Goal: Task Accomplishment & Management: Complete application form

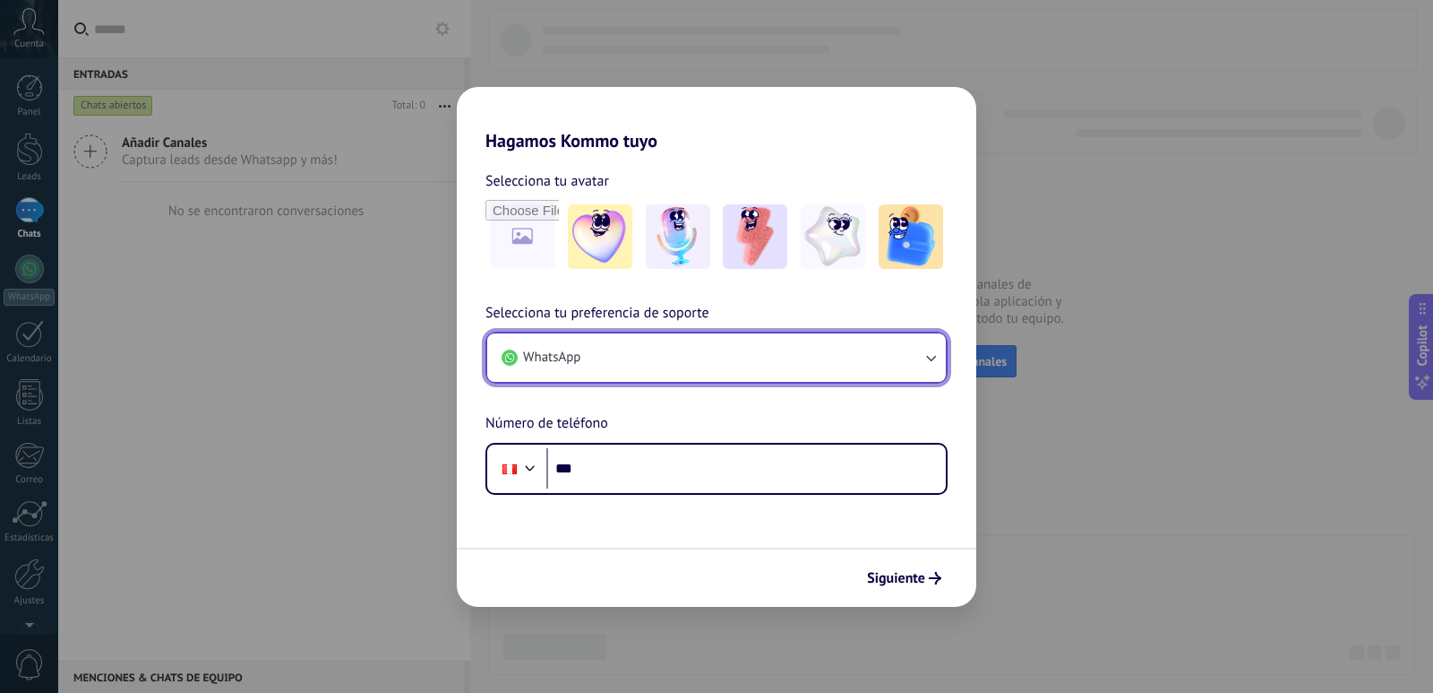
click at [756, 360] on button "WhatsApp" at bounding box center [716, 357] width 459 height 48
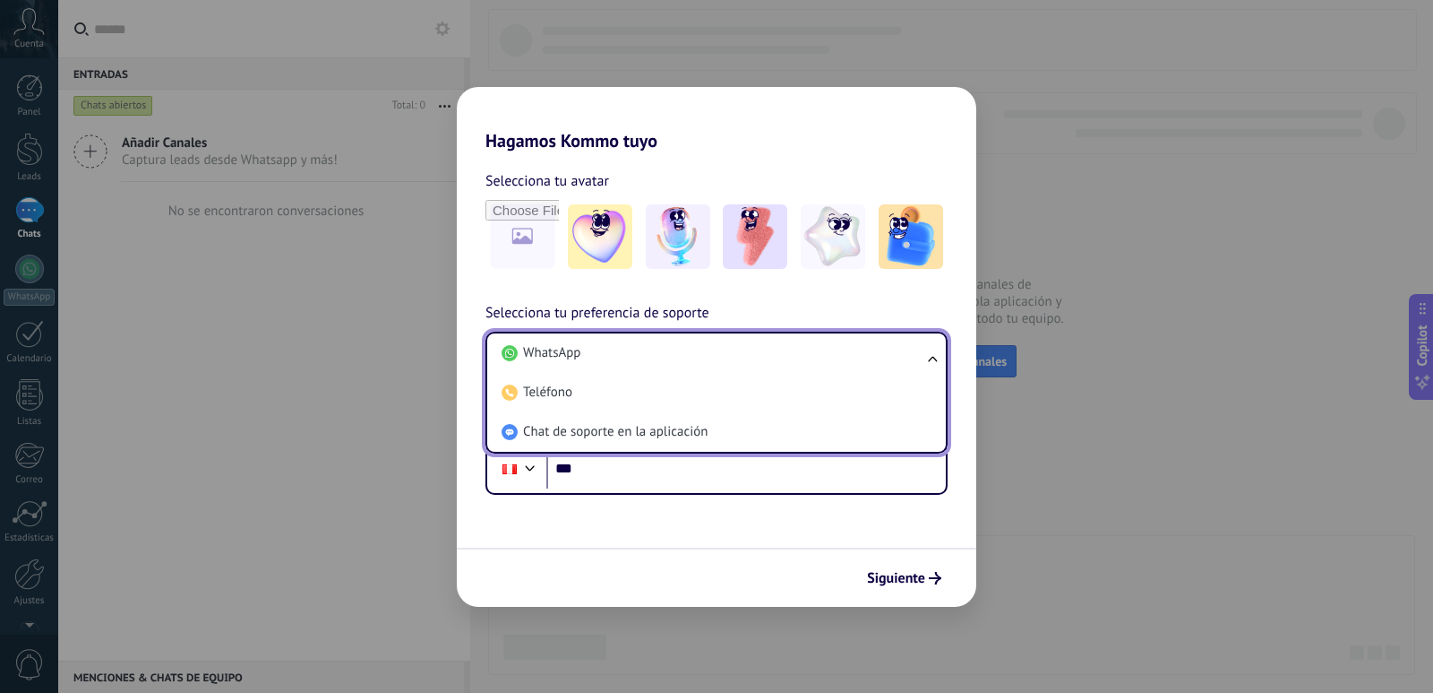
click at [756, 360] on li "WhatsApp" at bounding box center [713, 352] width 437 height 39
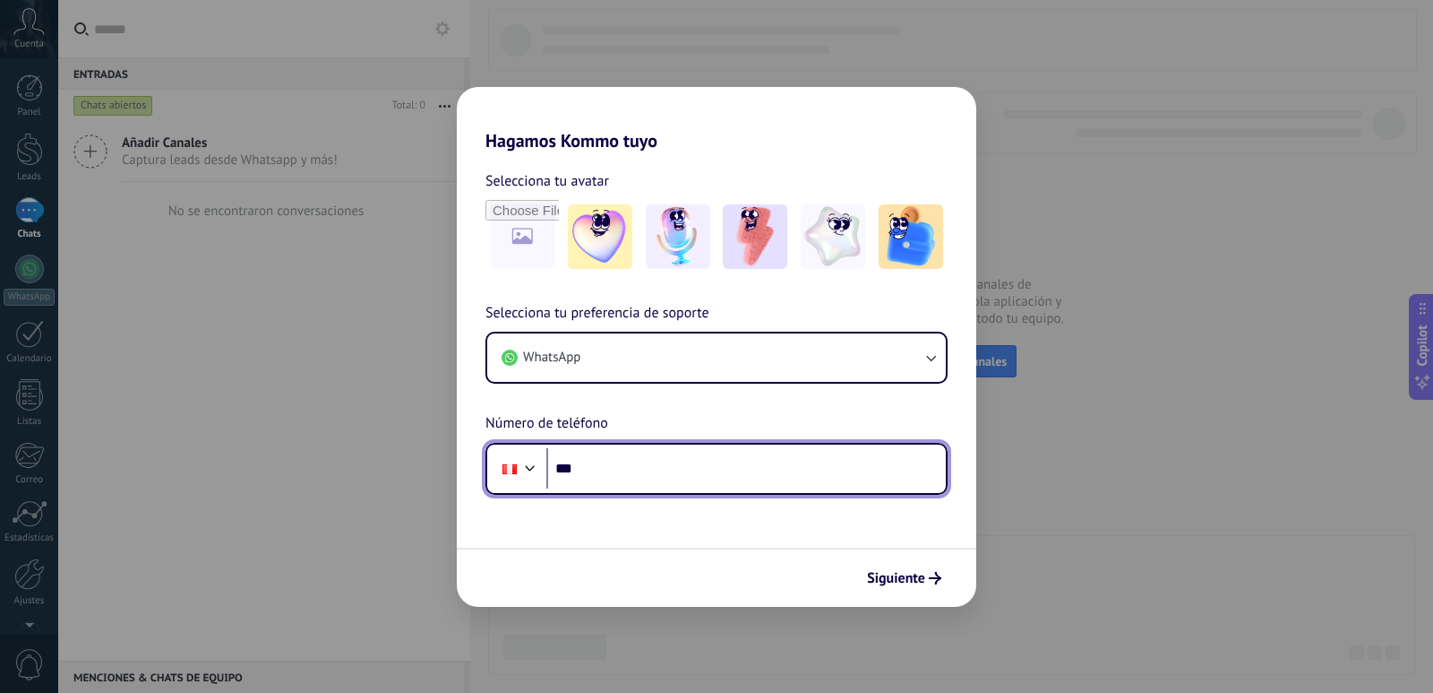
click at [645, 465] on input "***" at bounding box center [747, 468] width 400 height 41
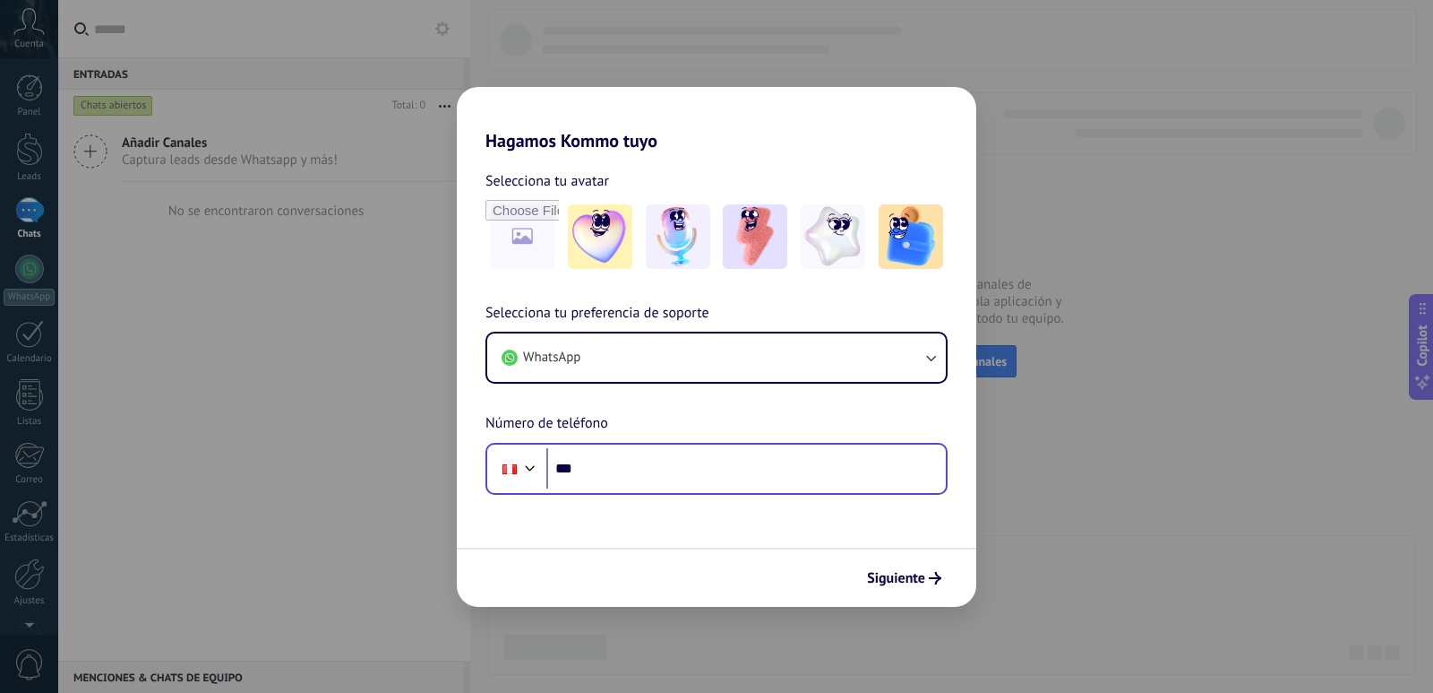
click at [631, 445] on div "Phone ***" at bounding box center [717, 469] width 462 height 52
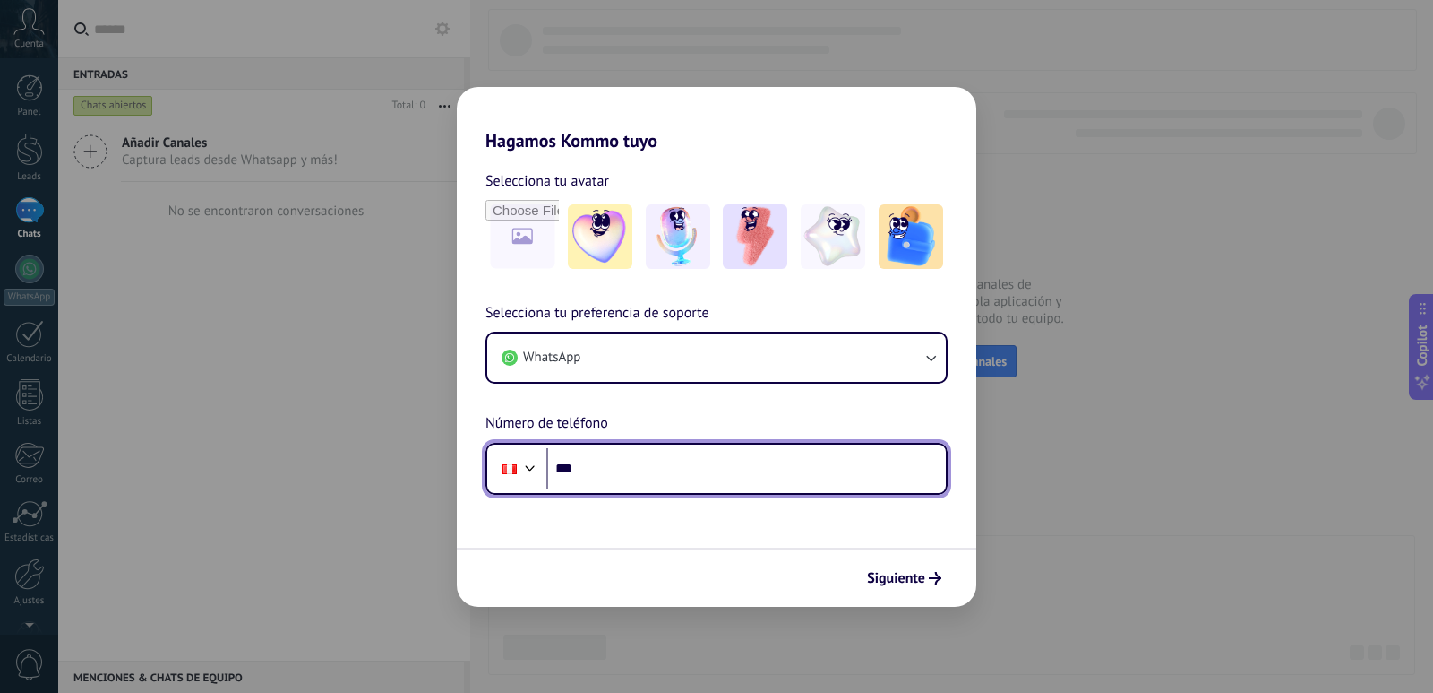
click at [621, 476] on input "***" at bounding box center [747, 468] width 400 height 41
type input "**********"
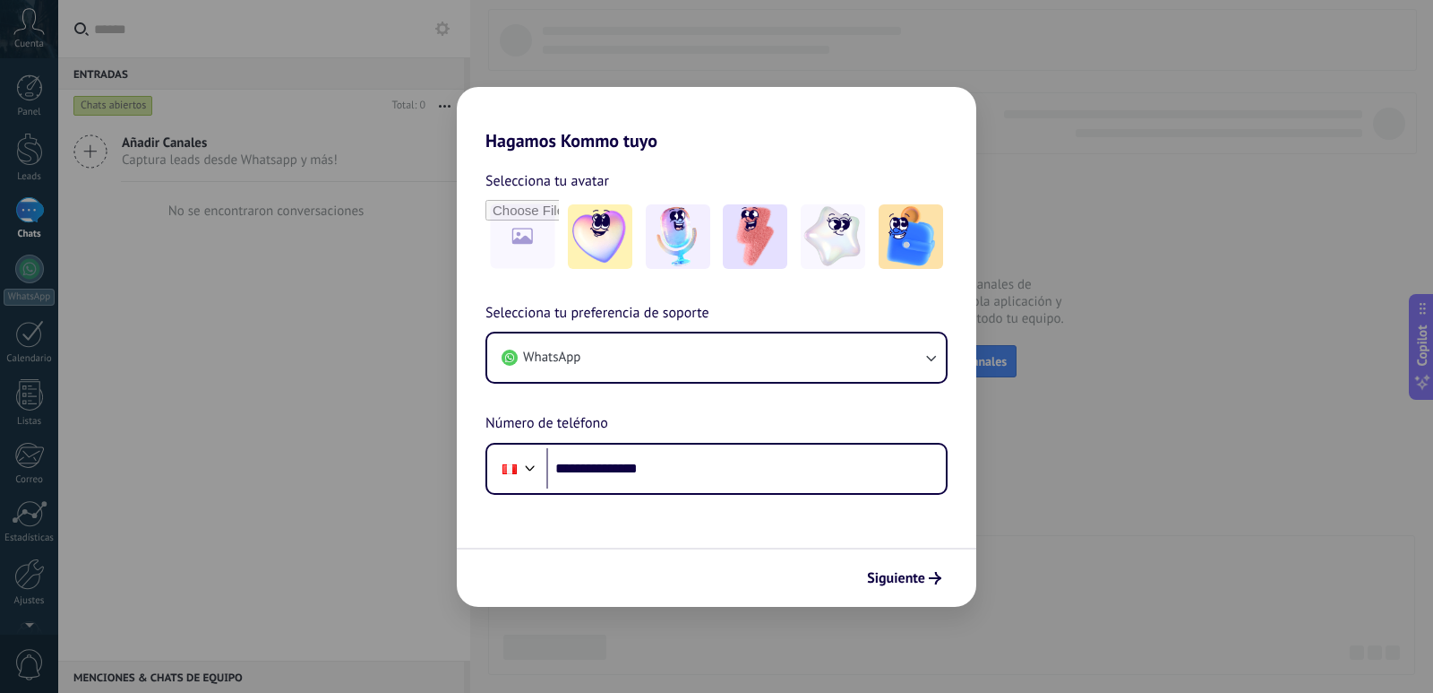
click at [895, 575] on span "Siguiente" at bounding box center [896, 578] width 58 height 13
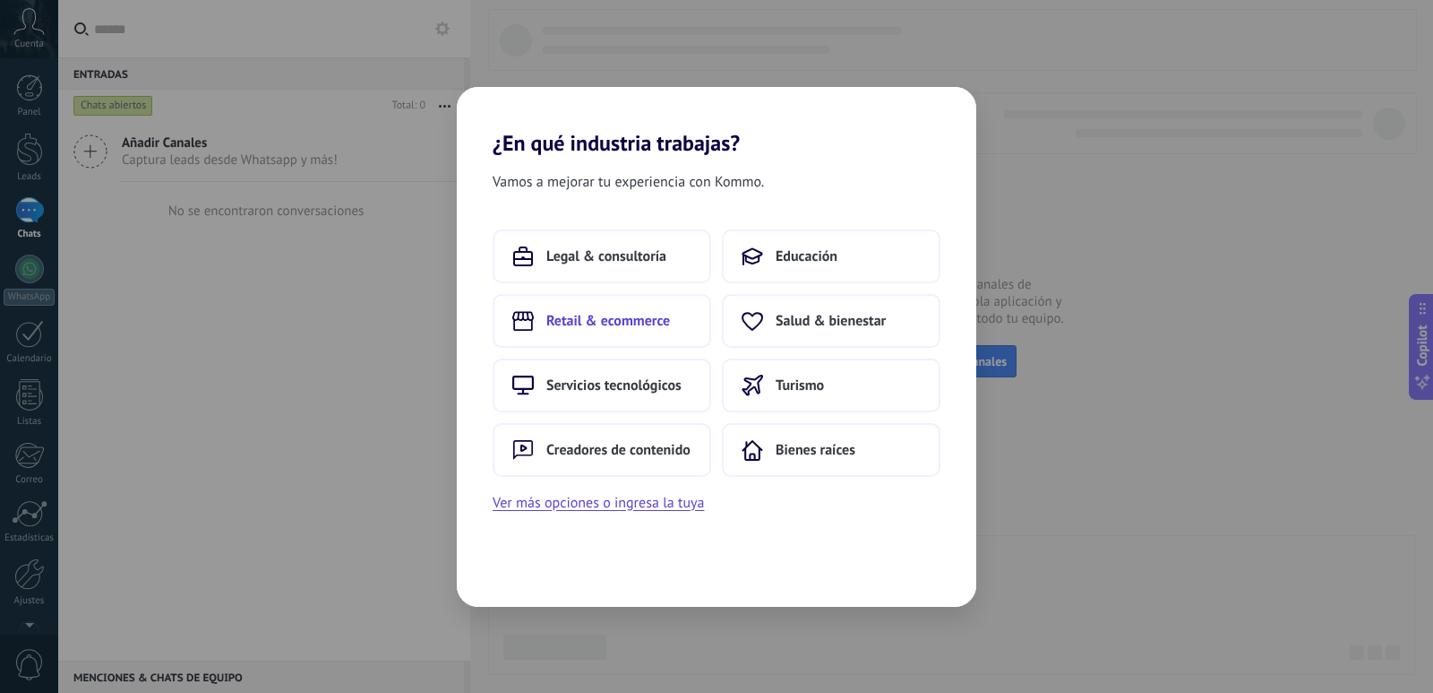
click at [587, 333] on button "Retail & ecommerce" at bounding box center [602, 321] width 219 height 54
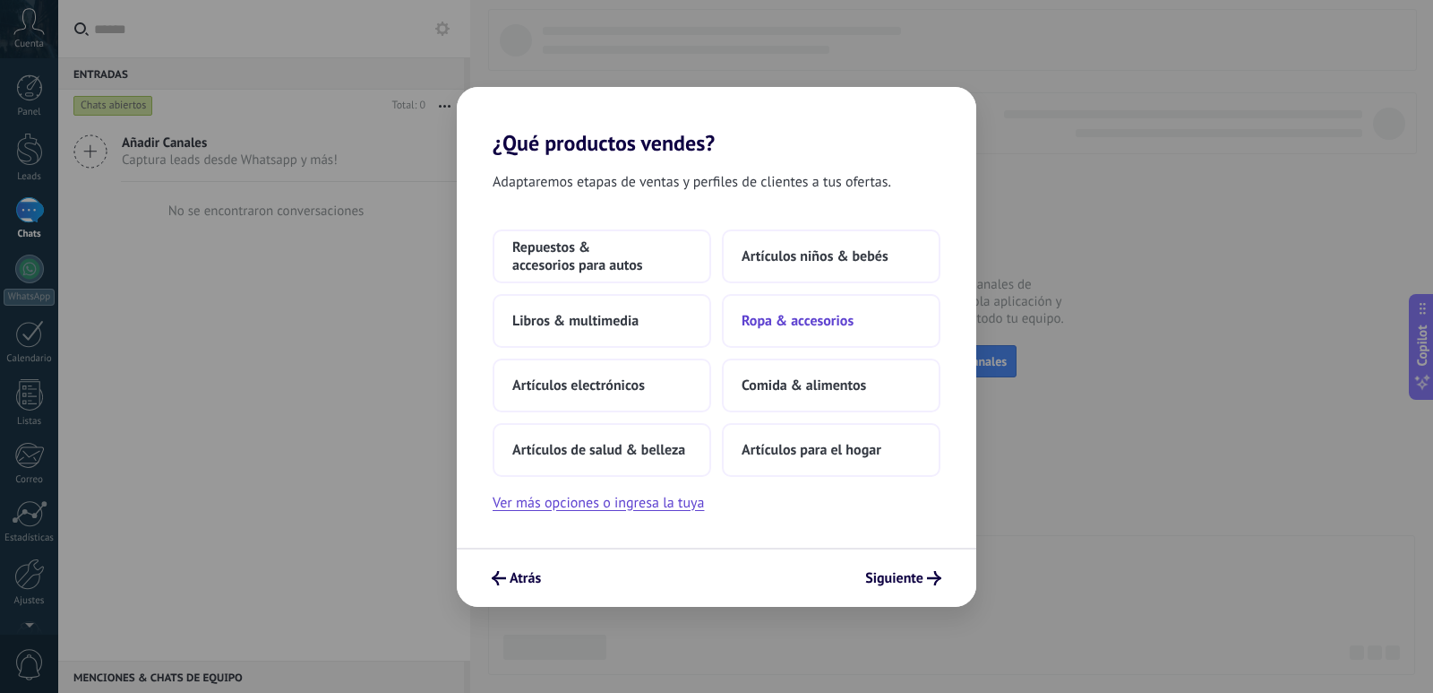
click at [822, 323] on span "Ropa & accesorios" at bounding box center [798, 321] width 112 height 18
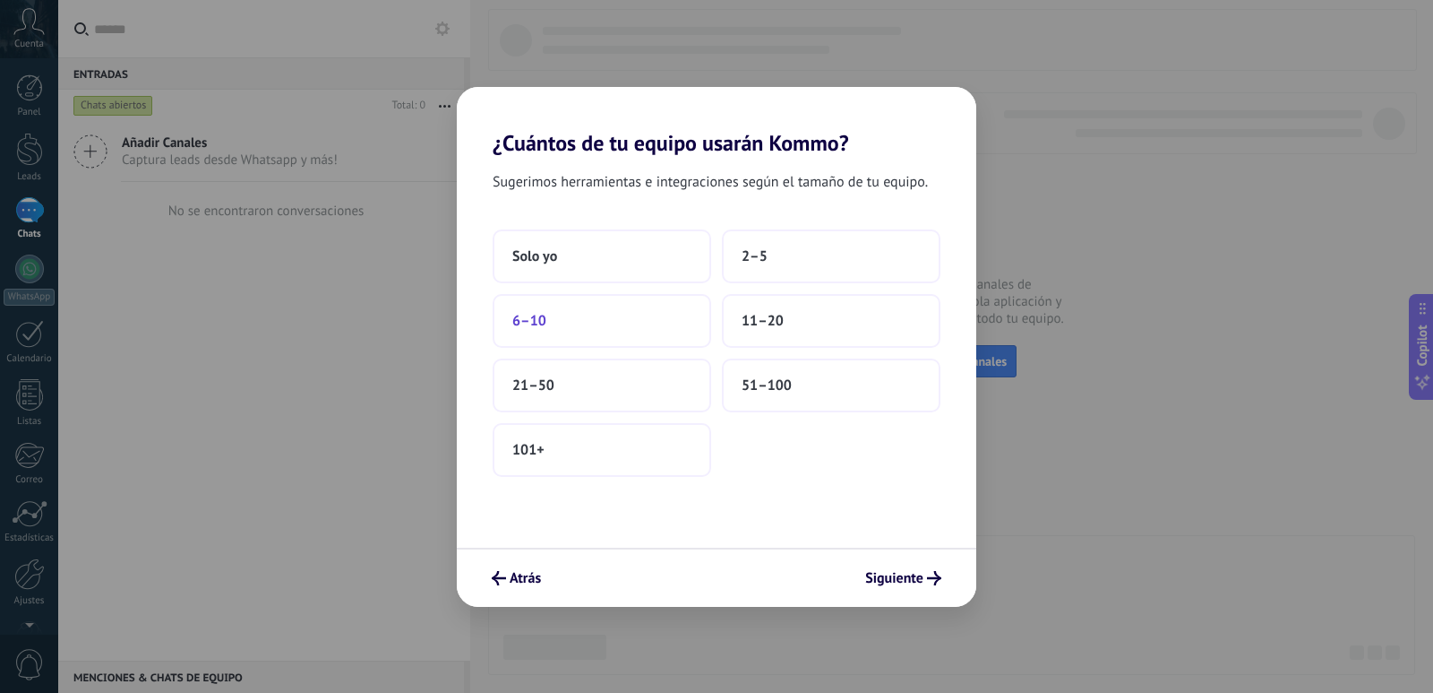
click at [576, 335] on button "6–10" at bounding box center [602, 321] width 219 height 54
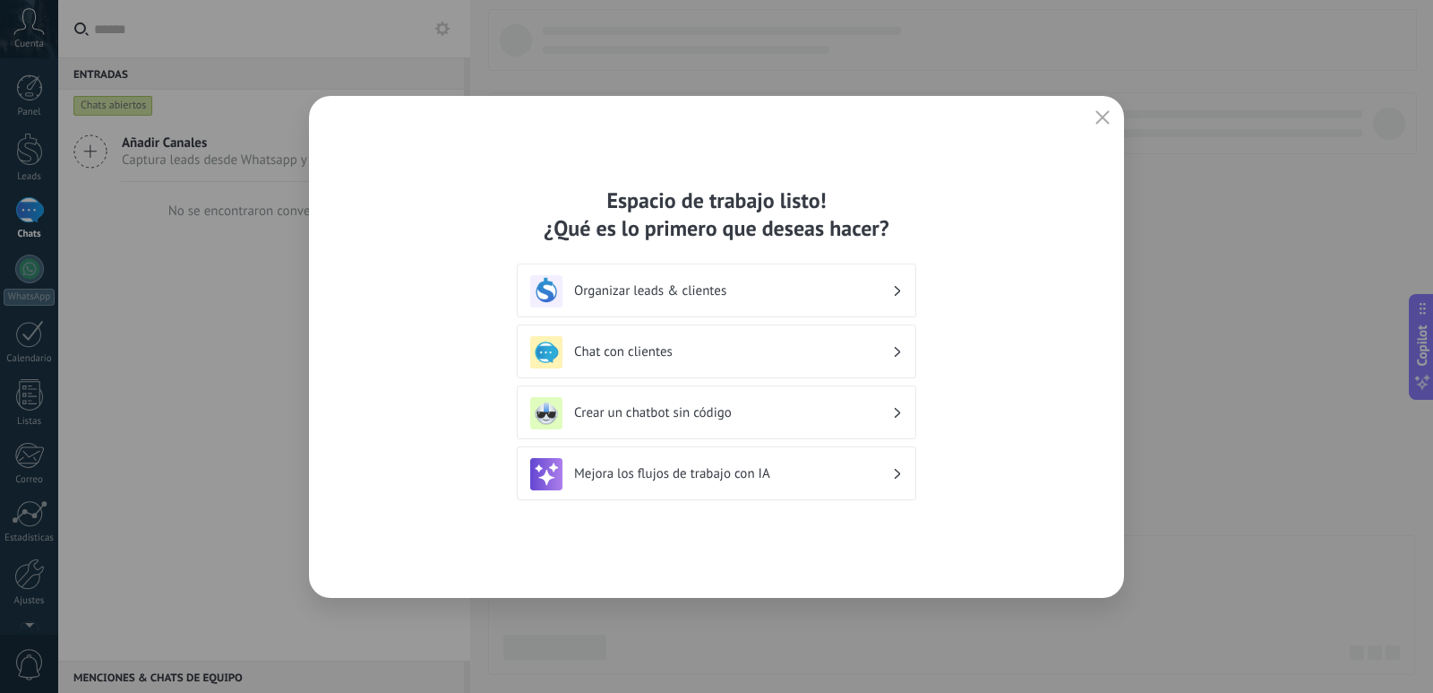
click at [785, 288] on h3 "Organizar leads & clientes" at bounding box center [733, 290] width 318 height 17
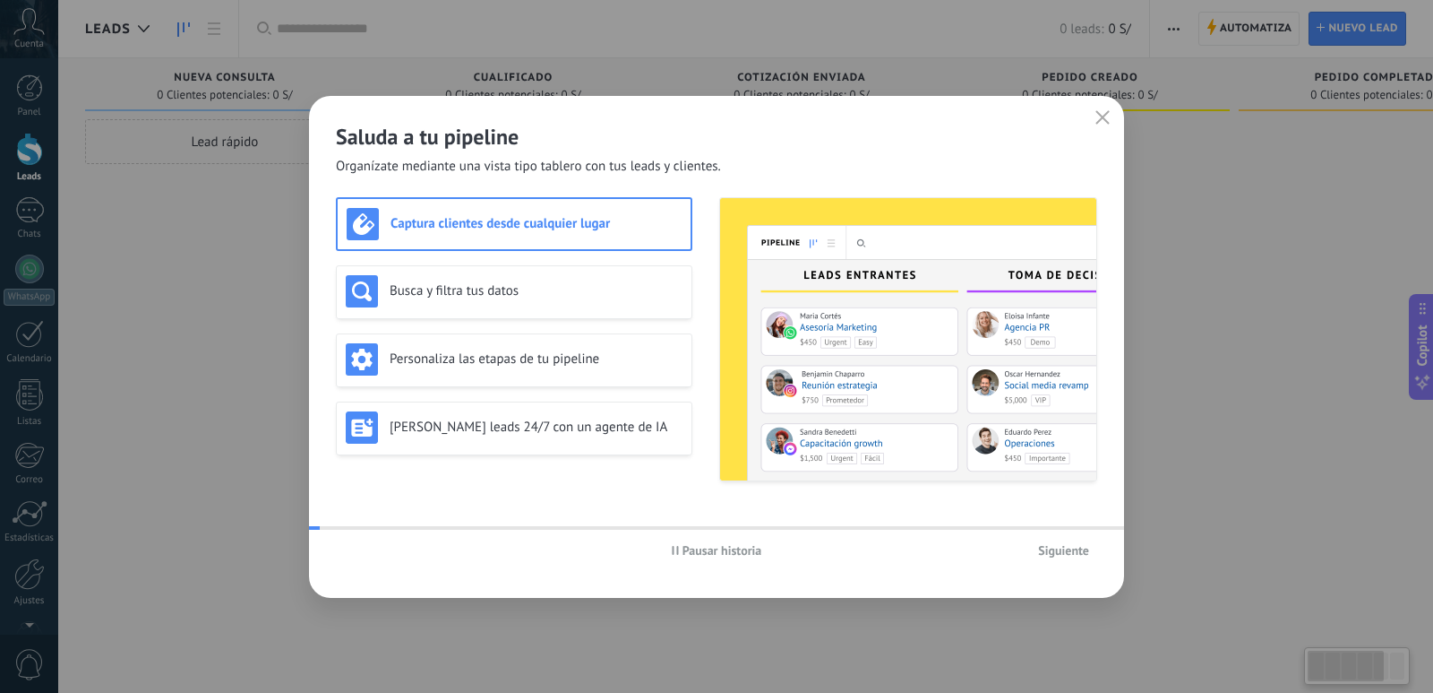
click at [882, 296] on img at bounding box center [908, 339] width 376 height 282
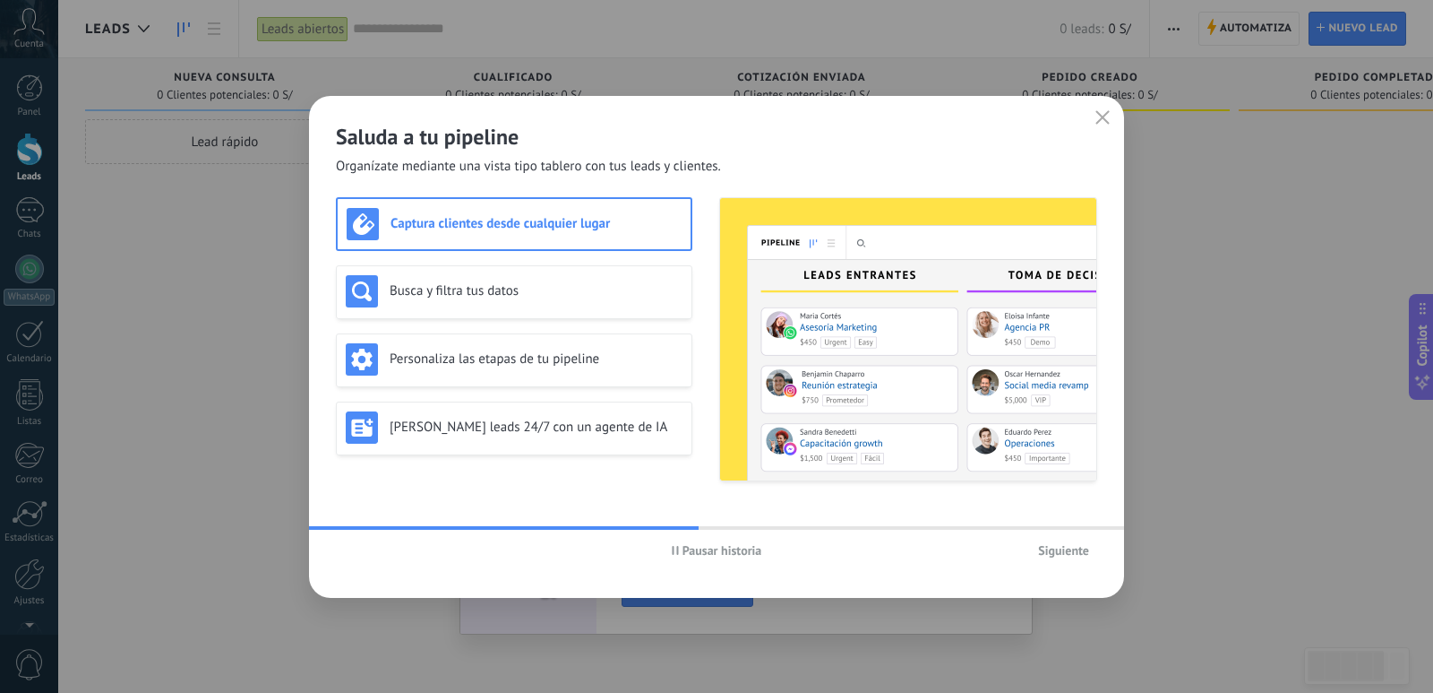
click at [1103, 117] on use "button" at bounding box center [1103, 116] width 13 height 13
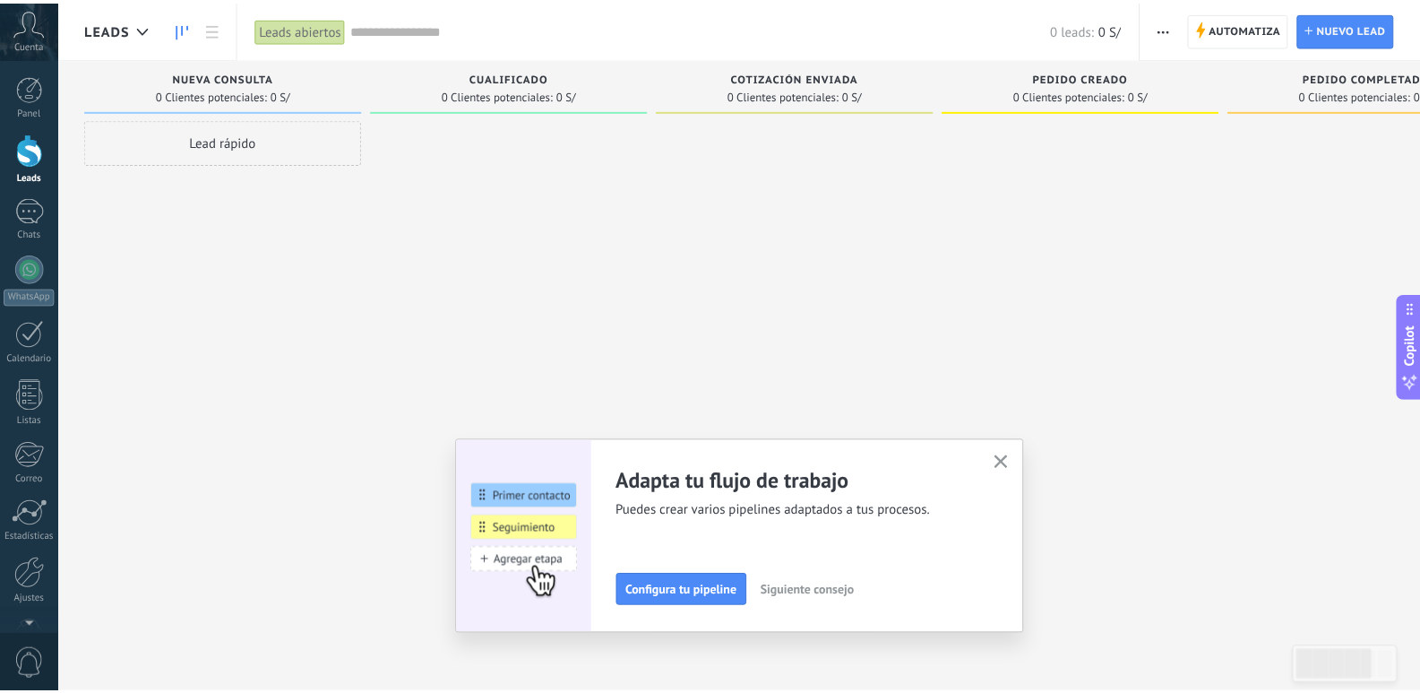
scroll to position [53, 0]
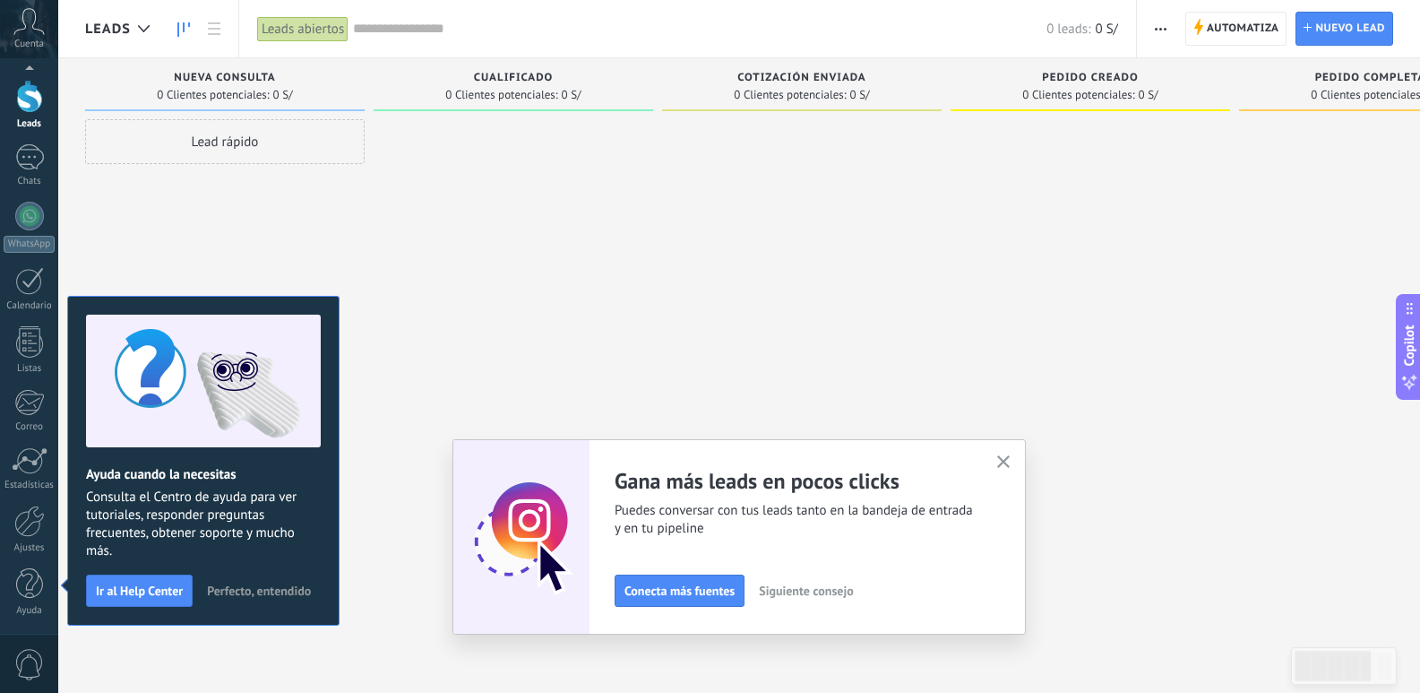
click at [1009, 462] on use "button" at bounding box center [1003, 461] width 13 height 13
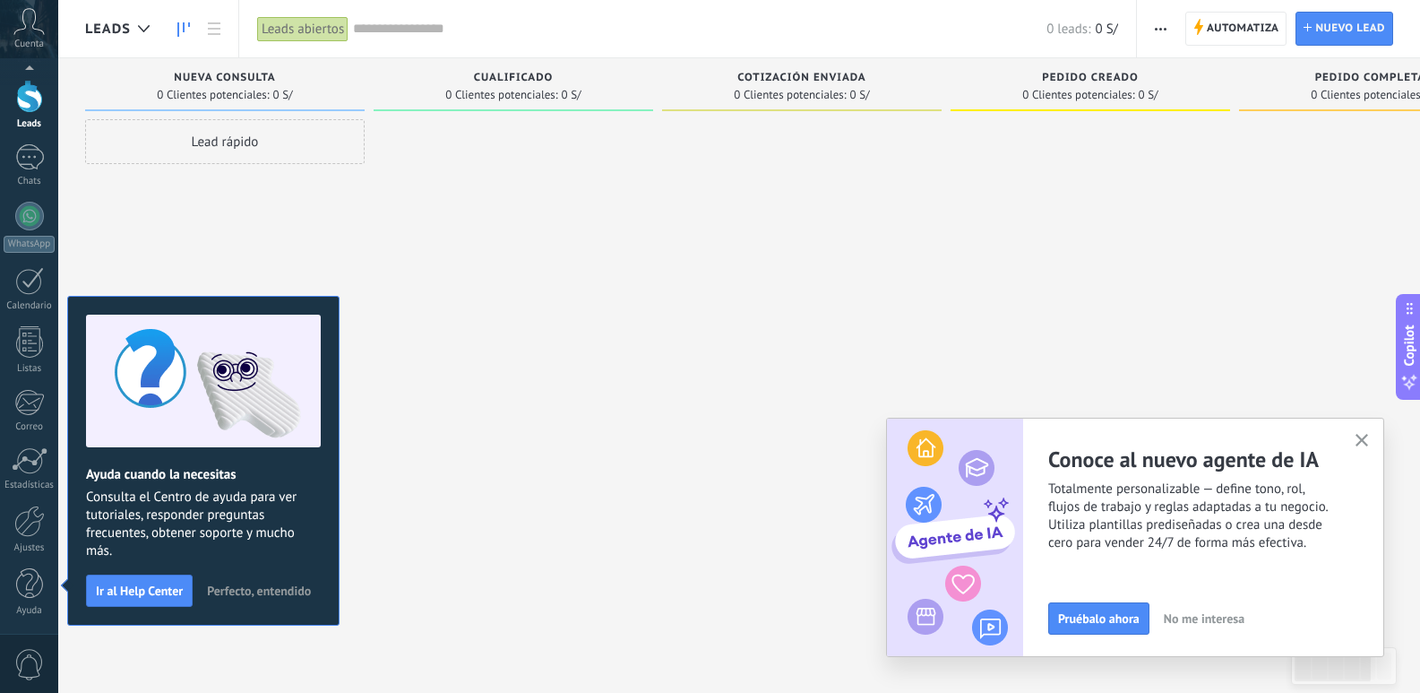
scroll to position [0, 0]
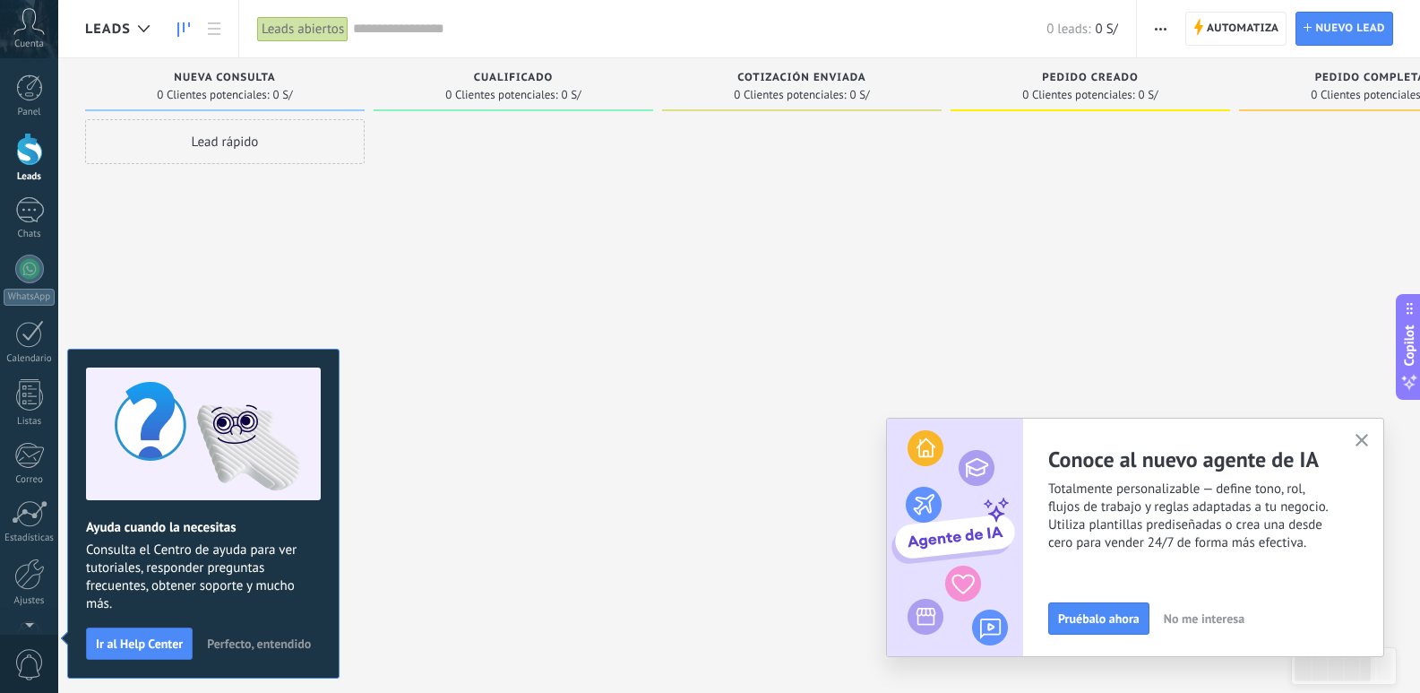
click at [1360, 436] on icon "button" at bounding box center [1362, 440] width 13 height 13
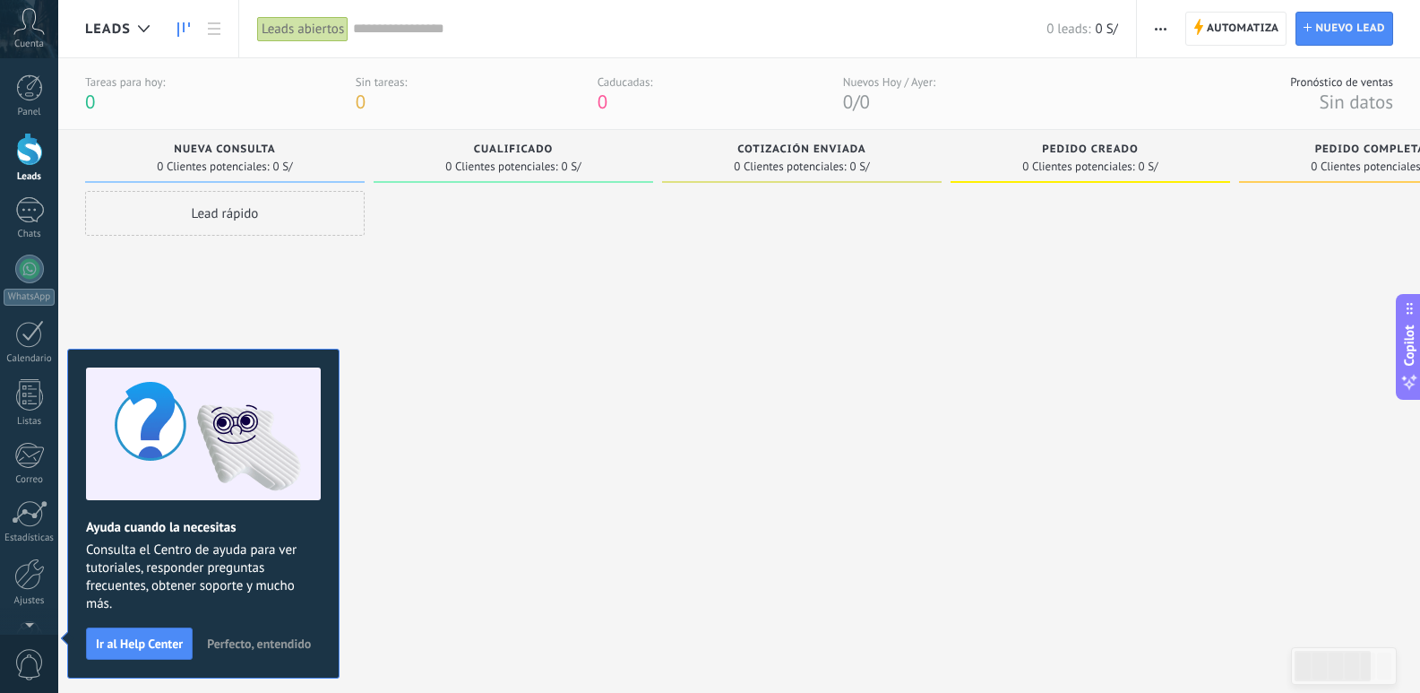
click at [311, 31] on div "Leads abiertos" at bounding box center [302, 29] width 91 height 26
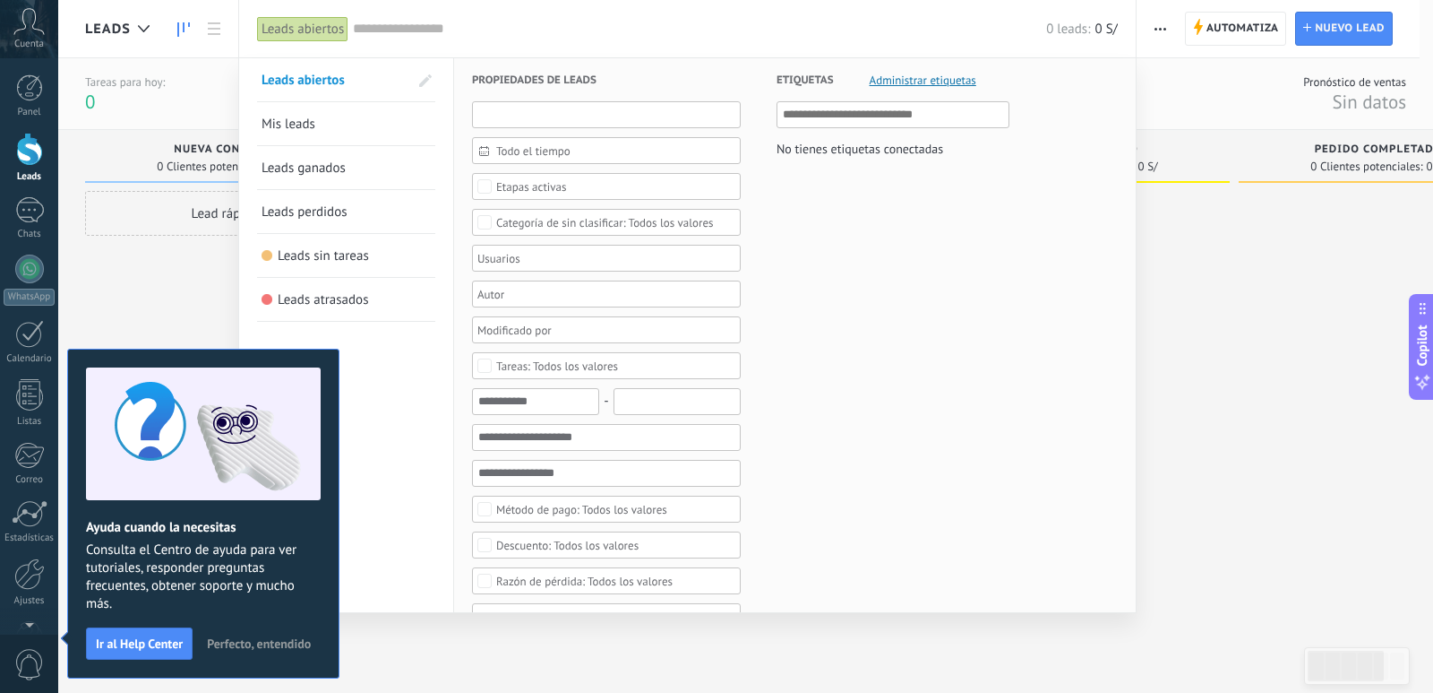
click at [580, 115] on input "text" at bounding box center [606, 114] width 269 height 27
click at [1213, 383] on div at bounding box center [716, 346] width 1433 height 693
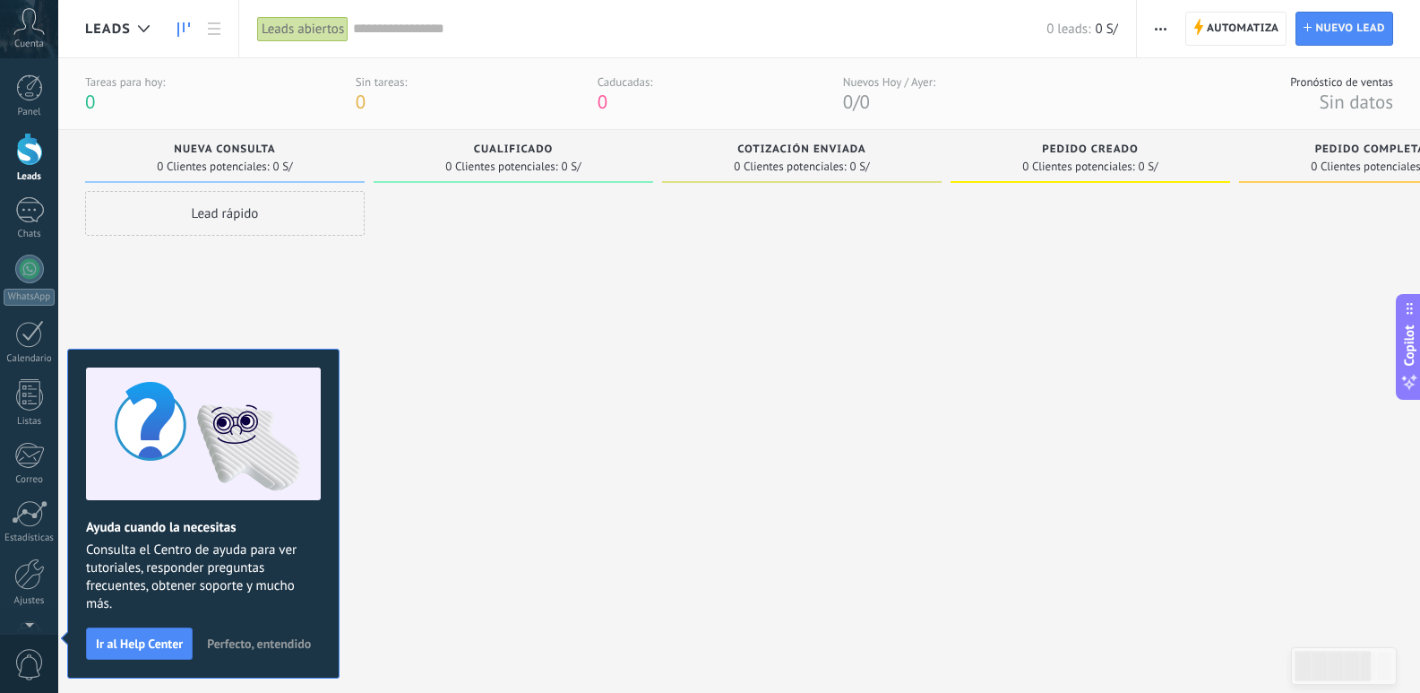
click at [250, 645] on span "Perfecto, entendido" at bounding box center [259, 643] width 104 height 13
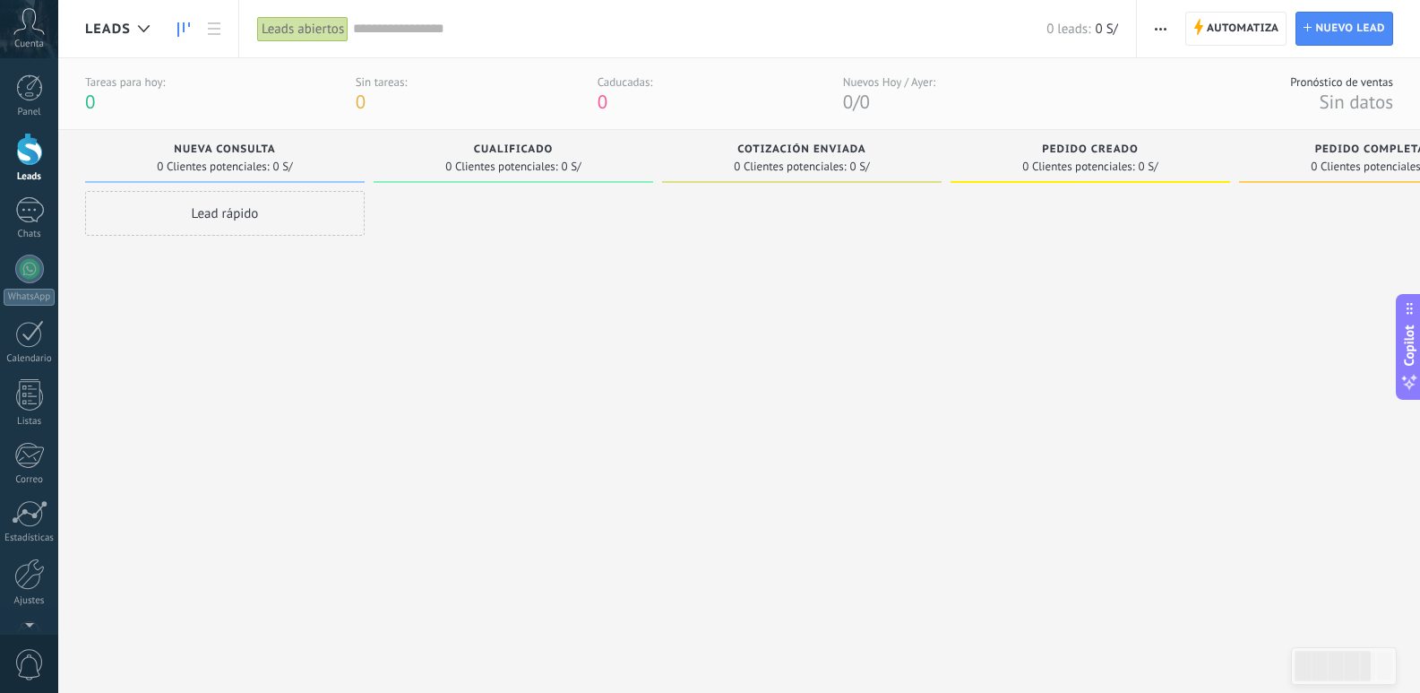
click at [812, 172] on span "0 Clientes potenciales:" at bounding box center [790, 166] width 112 height 11
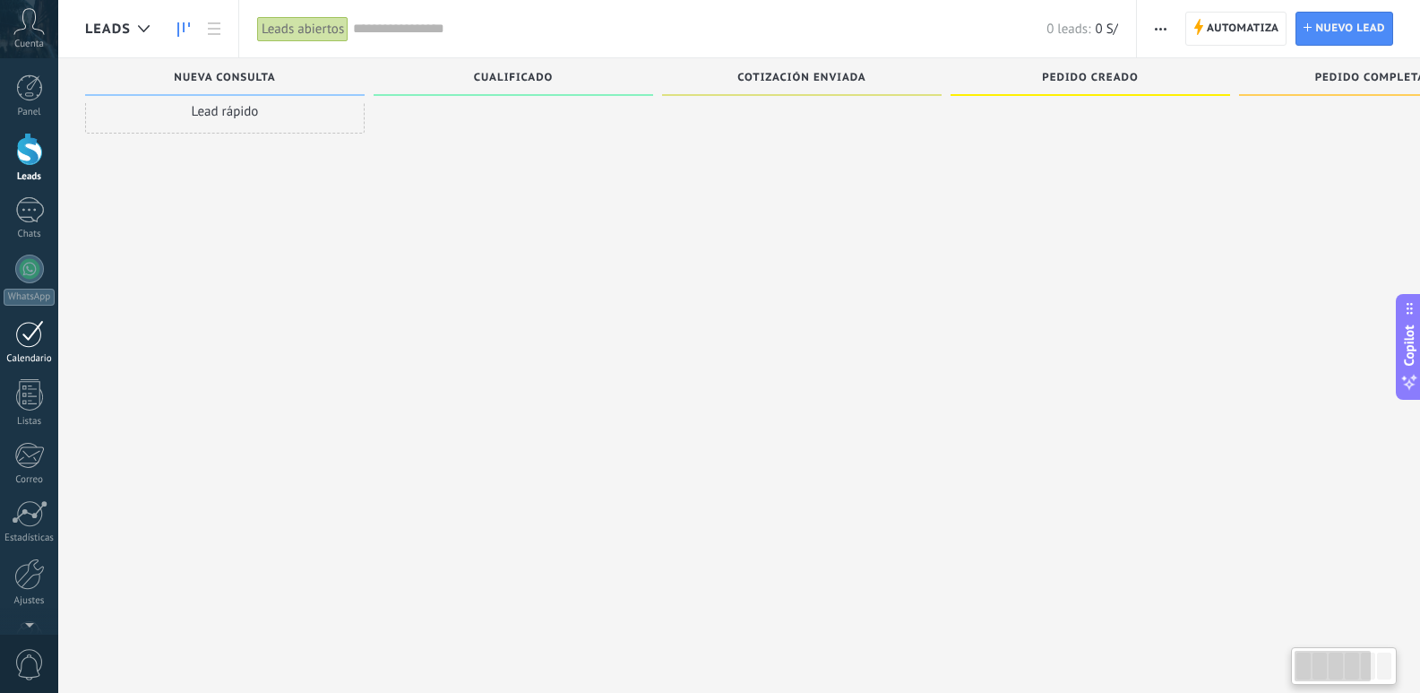
scroll to position [17, 0]
click at [30, 206] on div at bounding box center [29, 210] width 29 height 26
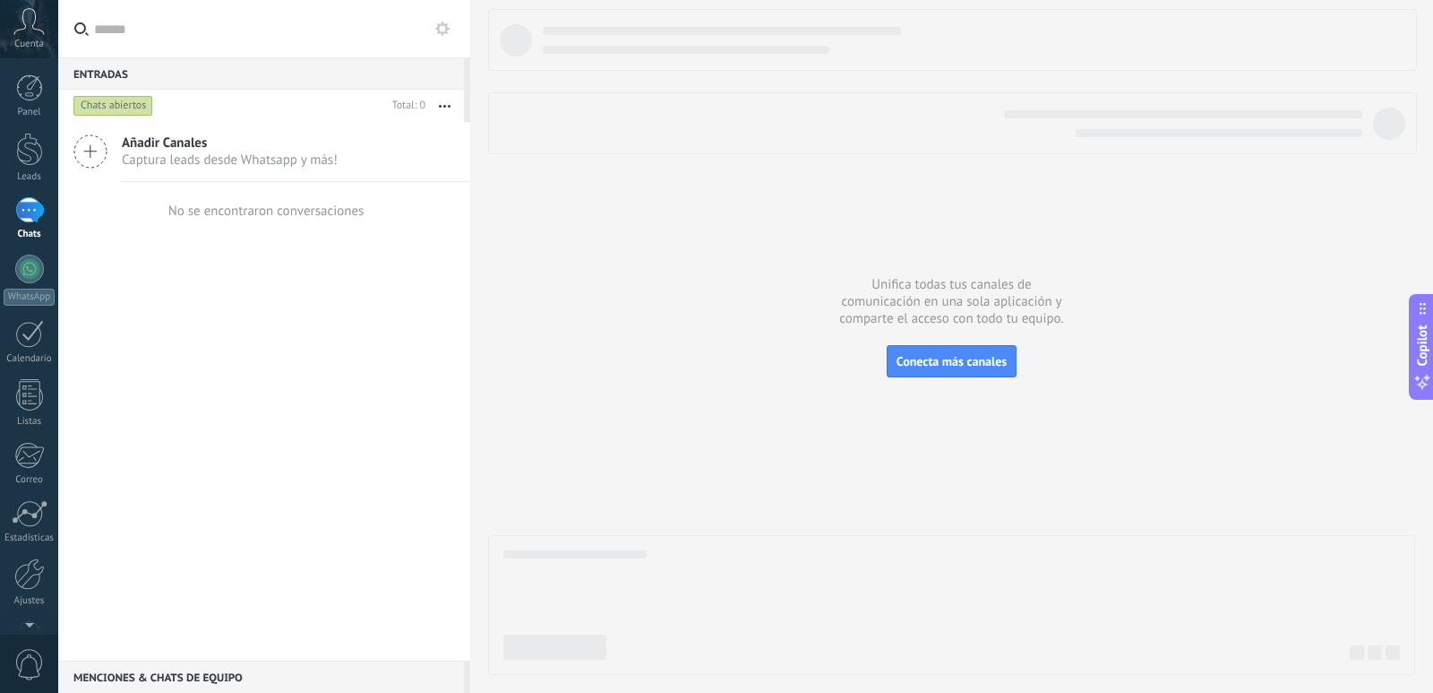
click at [220, 153] on span "Captura leads desde Whatsapp y más!" at bounding box center [230, 159] width 216 height 17
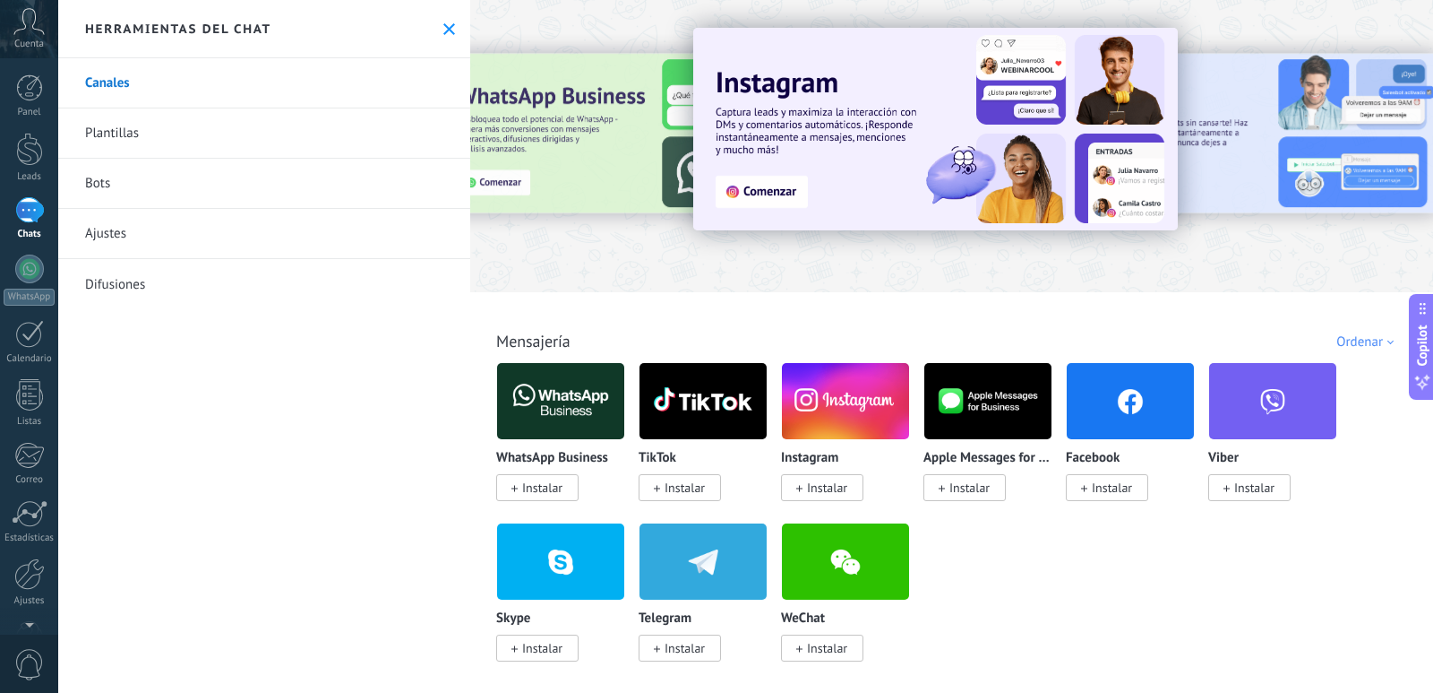
click at [667, 244] on div at bounding box center [951, 141] width 963 height 257
click at [445, 23] on icon at bounding box center [449, 29] width 12 height 12
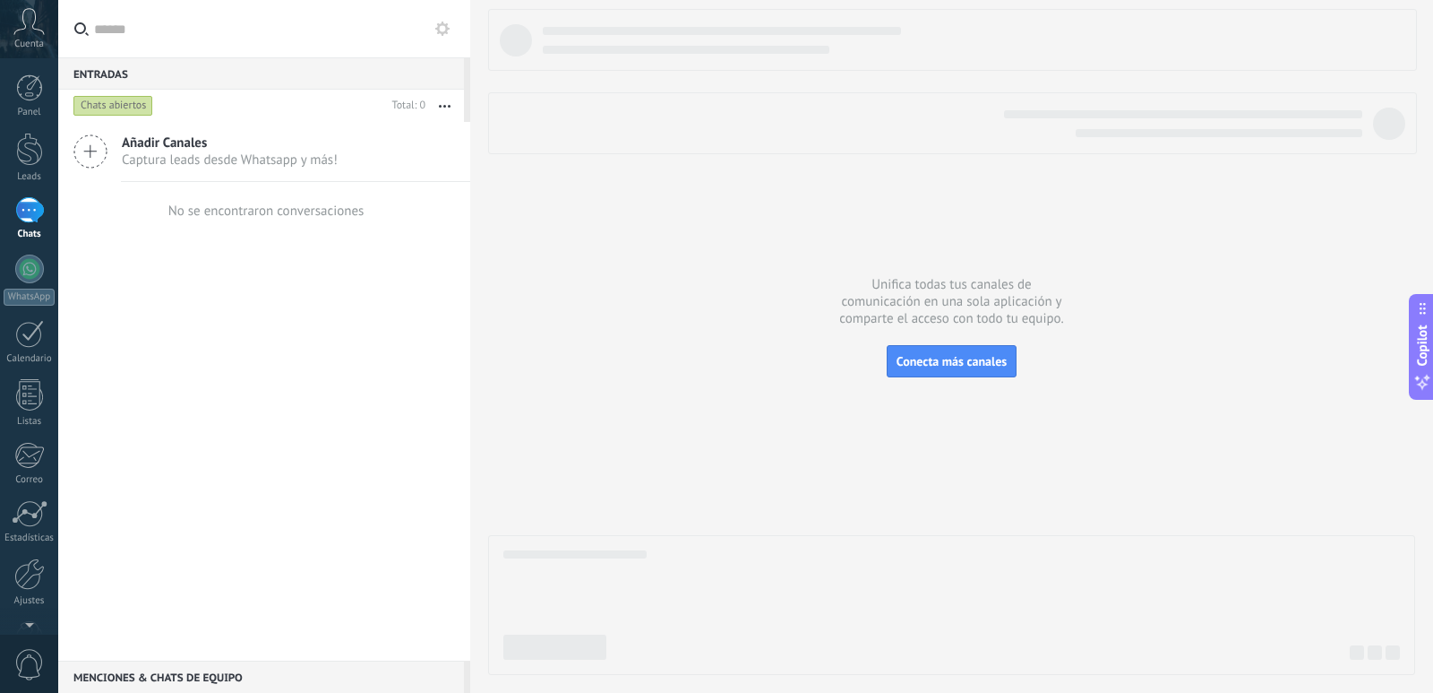
click at [33, 29] on icon at bounding box center [28, 21] width 31 height 27
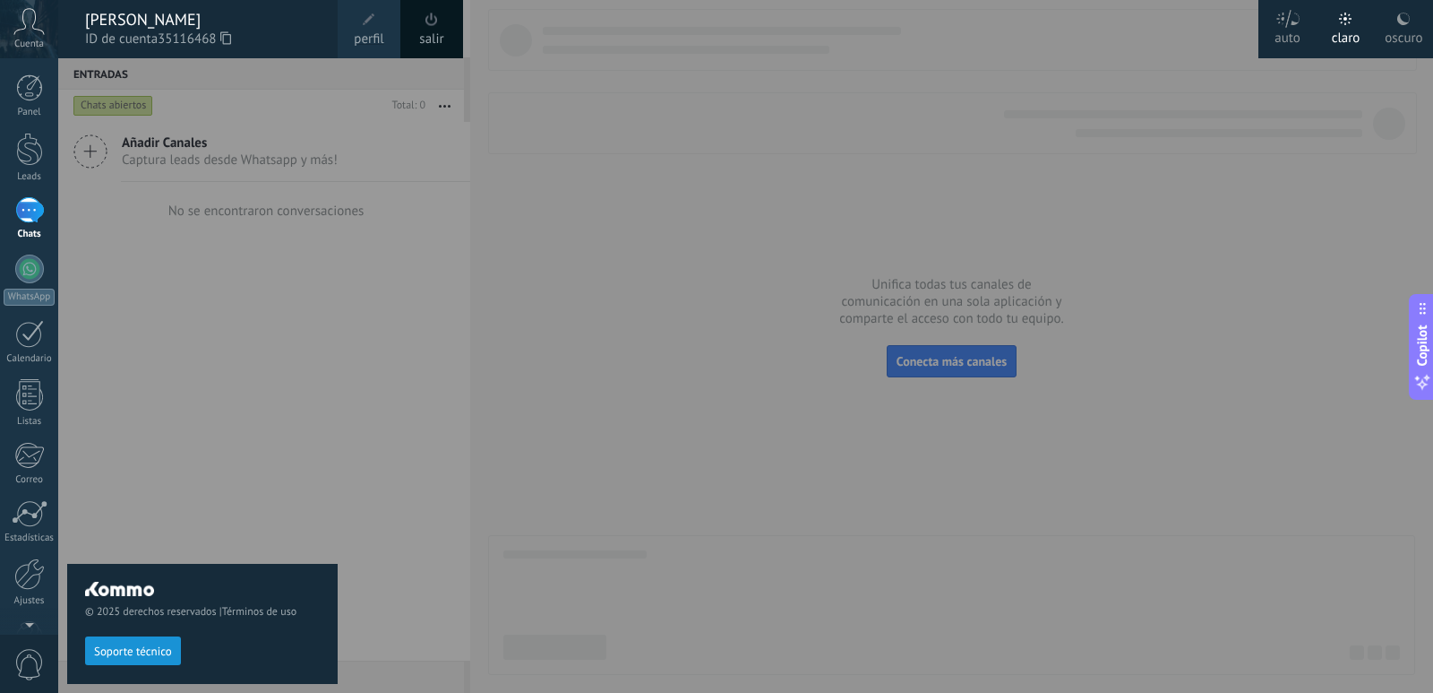
click at [189, 457] on div "© 2025 derechos reservados | Términos de uso Soporte técnico" at bounding box center [202, 375] width 271 height 634
click at [18, 96] on div at bounding box center [29, 87] width 27 height 27
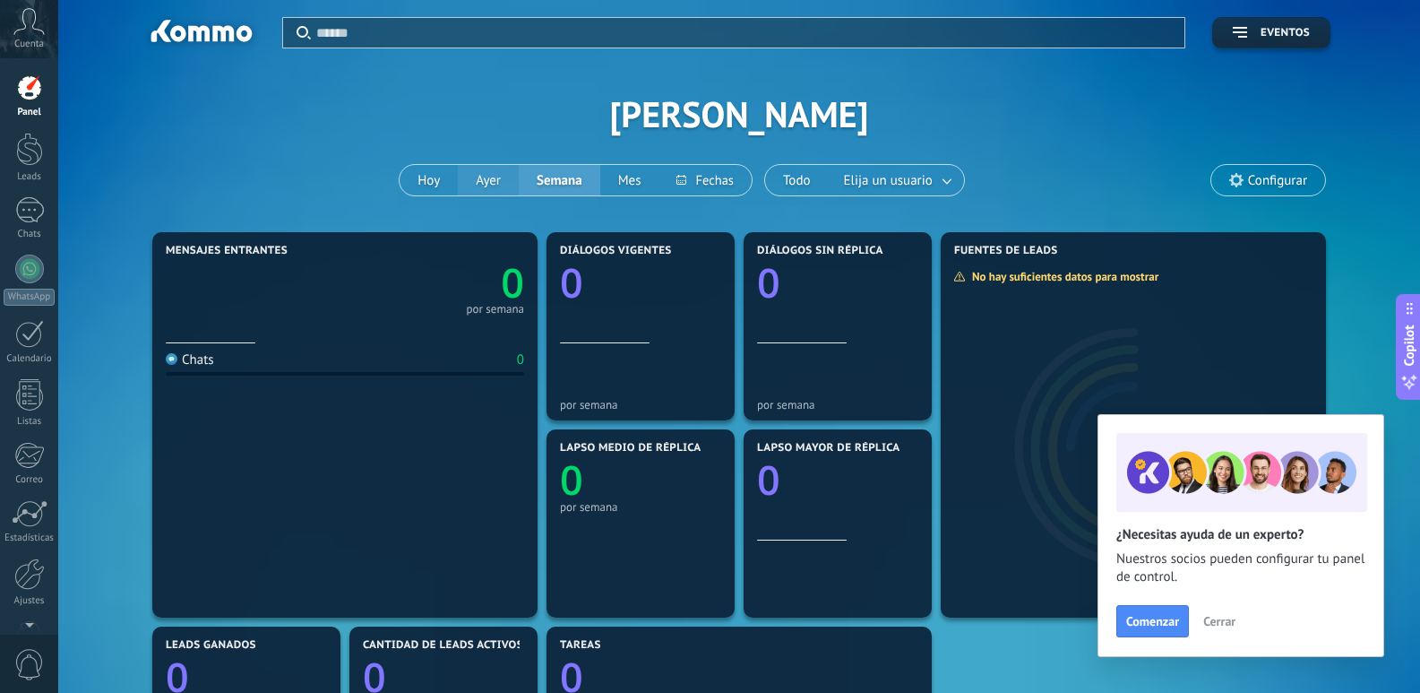
click at [486, 180] on button "Ayer" at bounding box center [488, 180] width 61 height 30
click at [541, 180] on button "Semana" at bounding box center [560, 180] width 82 height 30
click at [630, 182] on button "Mes" at bounding box center [629, 180] width 59 height 30
click at [417, 176] on button "Hoy" at bounding box center [429, 180] width 58 height 30
click at [1218, 624] on span "Cerrar" at bounding box center [1219, 621] width 32 height 13
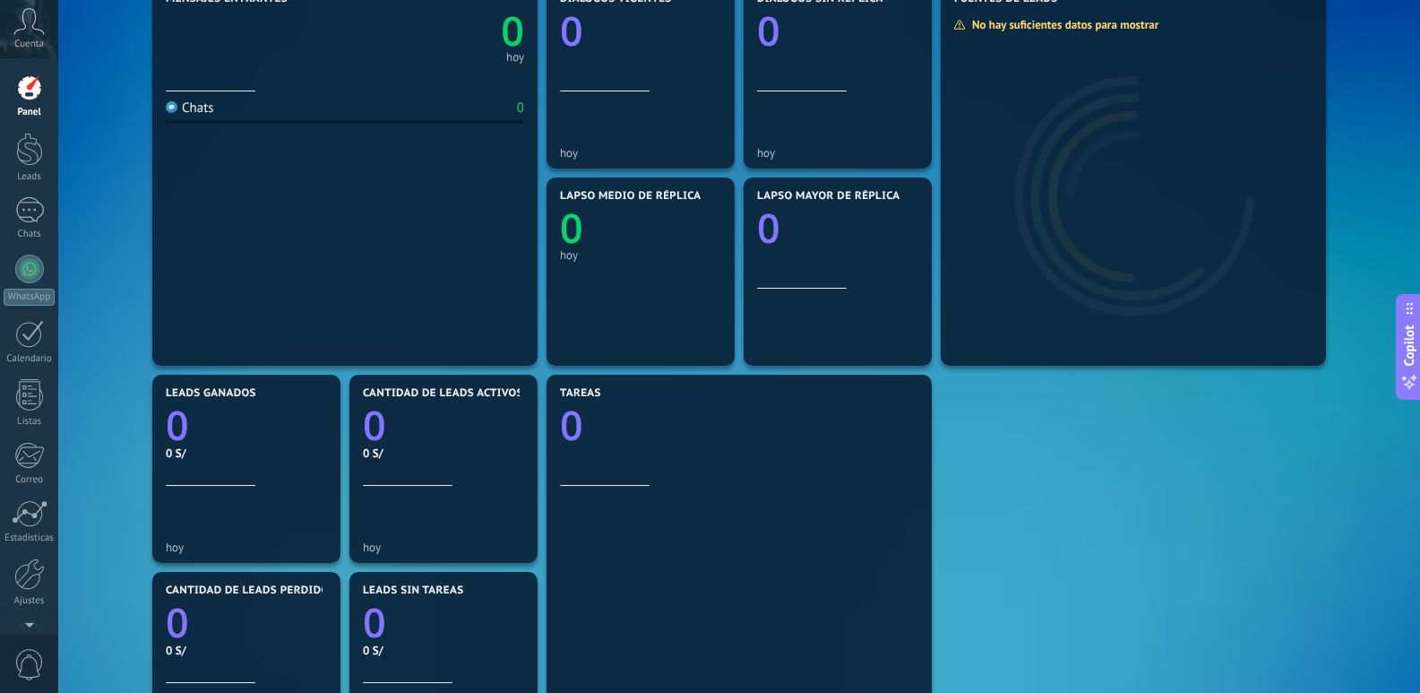
scroll to position [90, 0]
